Goal: Transaction & Acquisition: Purchase product/service

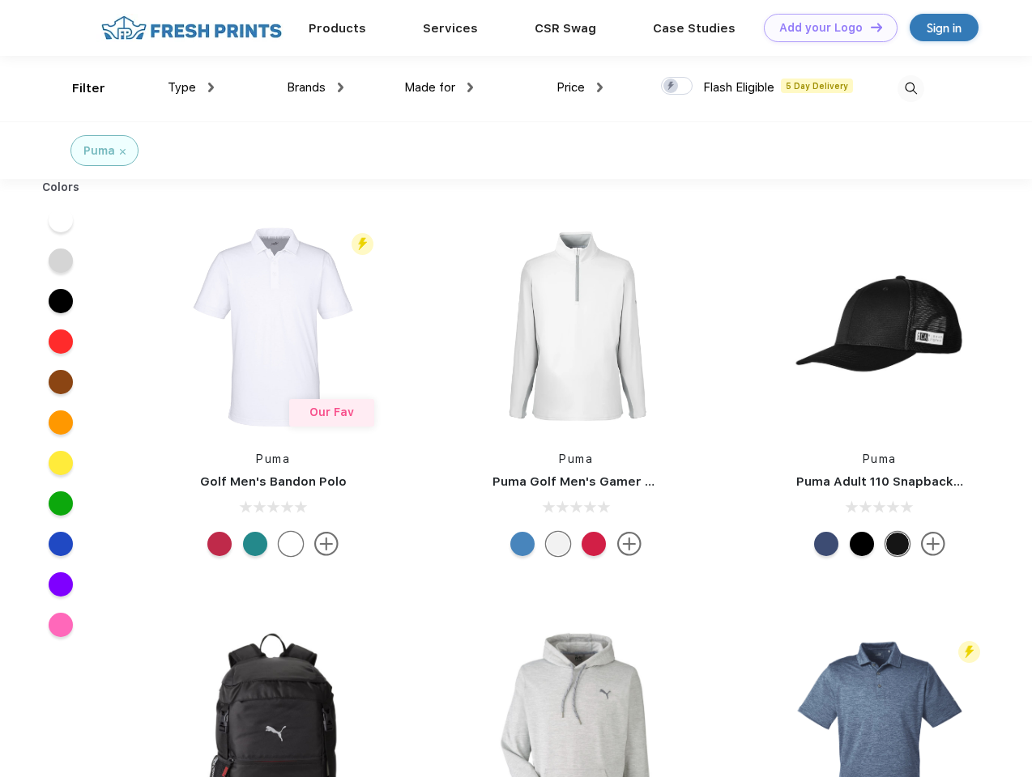
click at [824, 28] on link "Add your Logo Design Tool" at bounding box center [831, 28] width 134 height 28
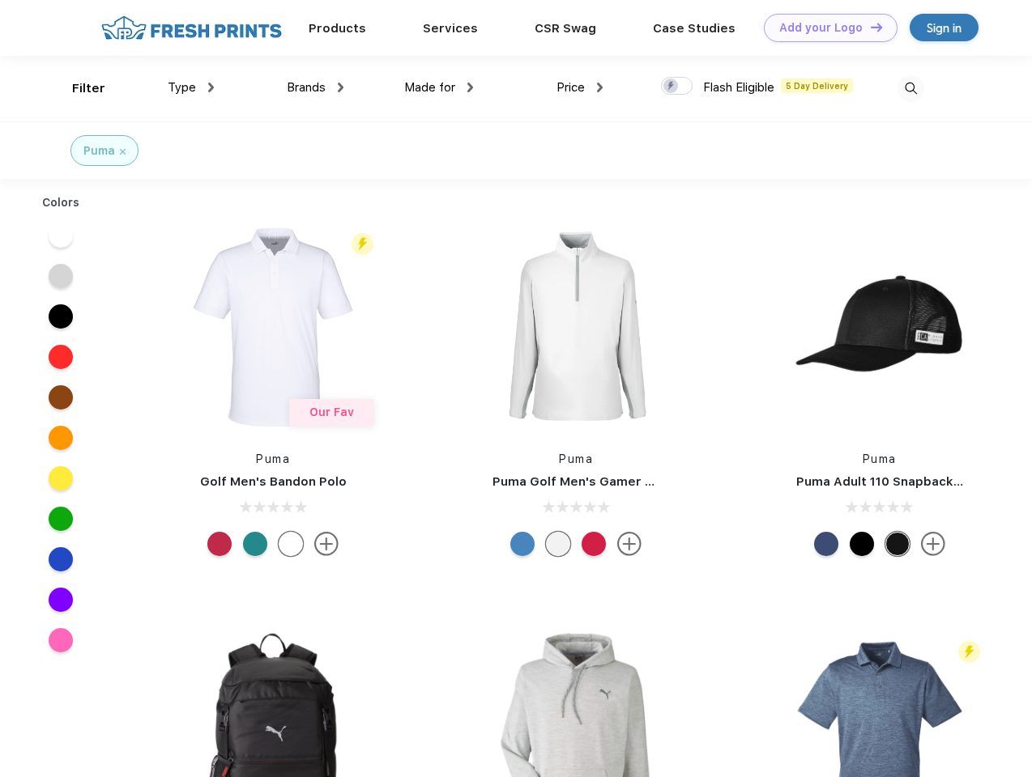
click at [0, 0] on div "Design Tool" at bounding box center [0, 0] width 0 height 0
click at [869, 27] on link "Add your Logo Design Tool" at bounding box center [831, 28] width 134 height 28
click at [78, 88] on div "Filter" at bounding box center [88, 88] width 33 height 19
click at [191, 87] on span "Type" at bounding box center [182, 87] width 28 height 15
click at [315, 87] on span "Brands" at bounding box center [306, 87] width 39 height 15
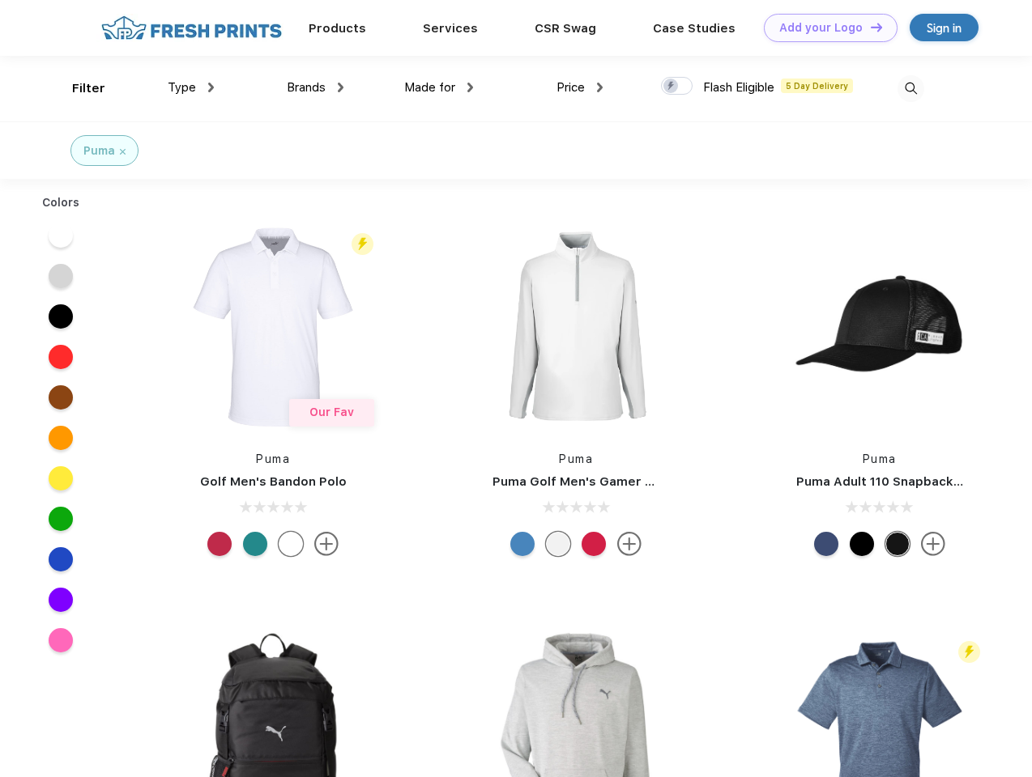
click at [439, 87] on span "Made for" at bounding box center [429, 87] width 51 height 15
click at [580, 87] on span "Price" at bounding box center [570, 87] width 28 height 15
click at [677, 87] on div at bounding box center [677, 86] width 32 height 18
click at [671, 87] on input "checkbox" at bounding box center [666, 81] width 11 height 11
click at [910, 88] on img at bounding box center [910, 88] width 27 height 27
